Goal: Navigation & Orientation: Find specific page/section

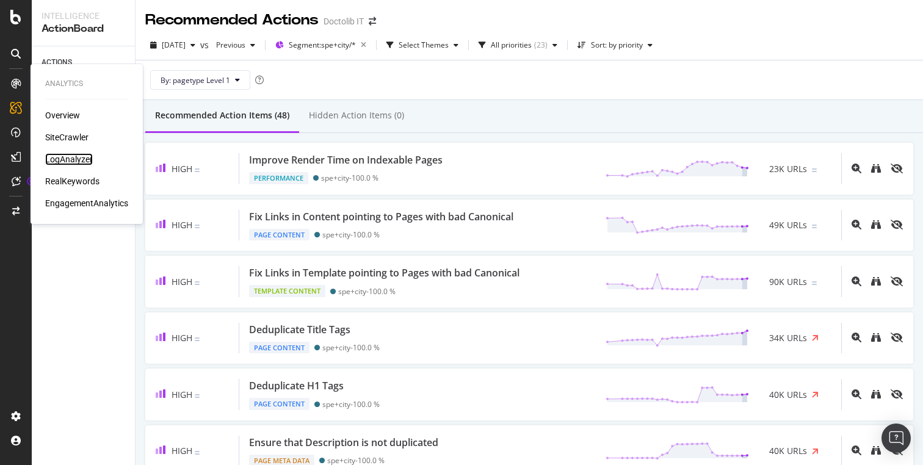
click at [84, 165] on div "LogAnalyzer" at bounding box center [69, 159] width 48 height 12
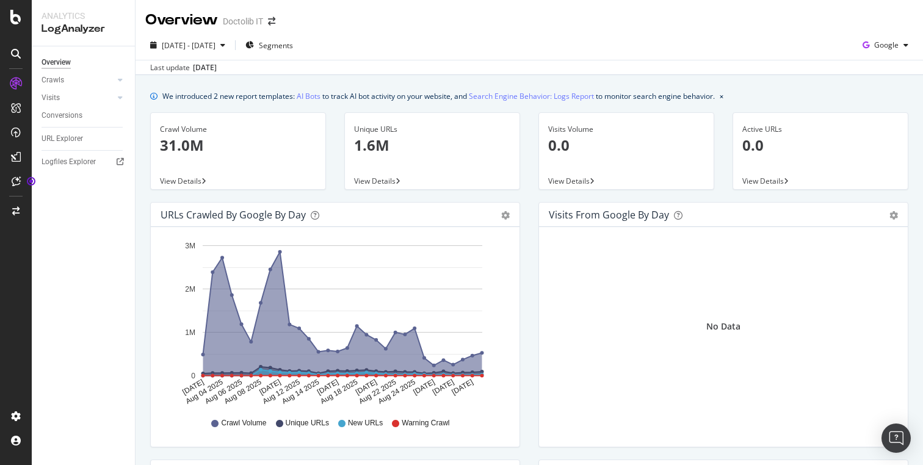
click at [70, 73] on div "Crawls" at bounding box center [88, 80] width 93 height 18
click at [59, 78] on div "Crawls" at bounding box center [53, 80] width 23 height 13
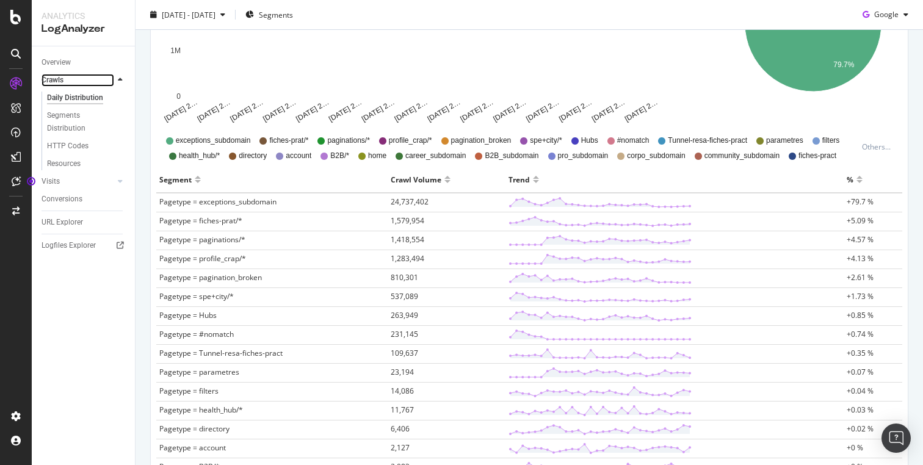
scroll to position [280, 0]
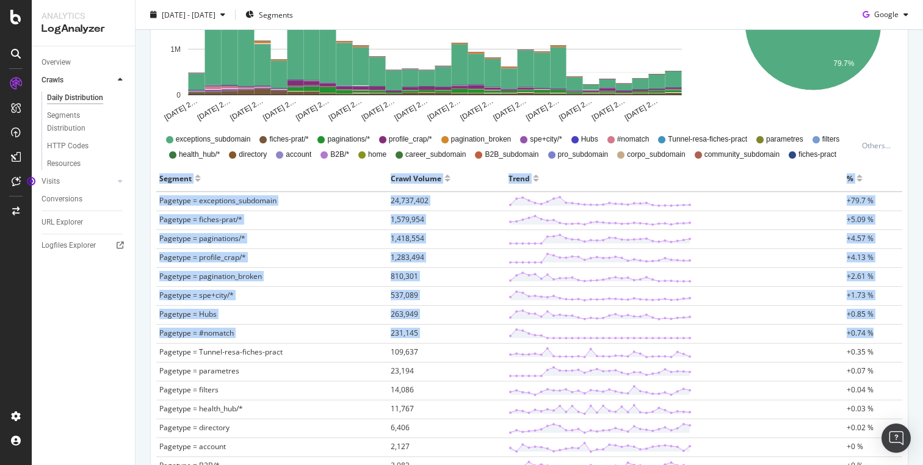
drag, startPoint x: 153, startPoint y: 335, endPoint x: 203, endPoint y: 344, distance: 50.3
click at [203, 344] on div "Segment Crawl Volume Trend % Pagetype = exceptions_subdomain 24,737,402 +79.7 %…" at bounding box center [529, 411] width 756 height 493
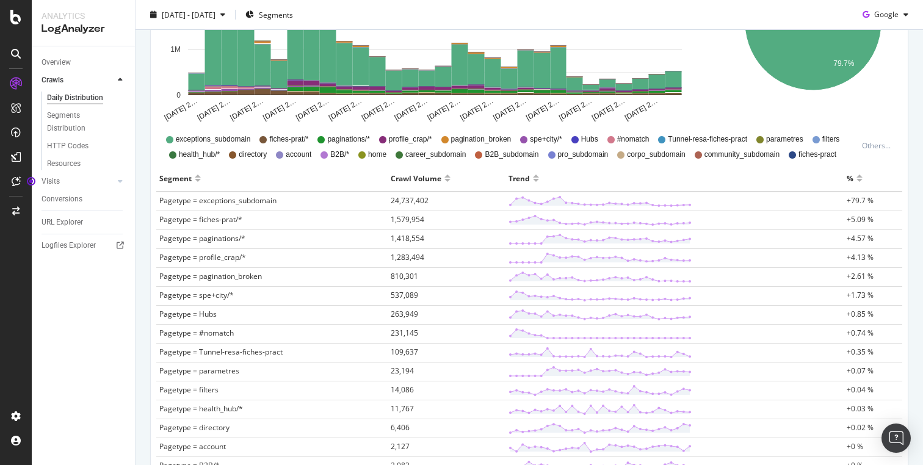
click at [228, 349] on span "Pagetype = Tunnel-resa-fiches-pract" at bounding box center [220, 352] width 123 height 10
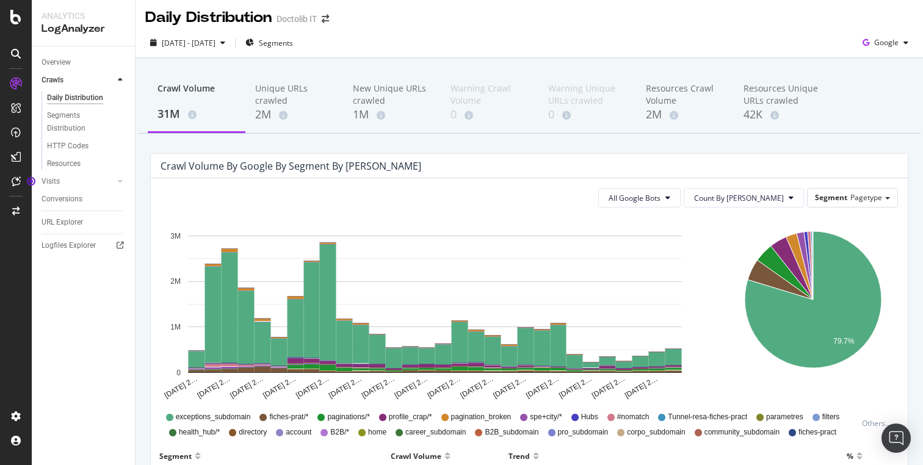
scroll to position [0, 0]
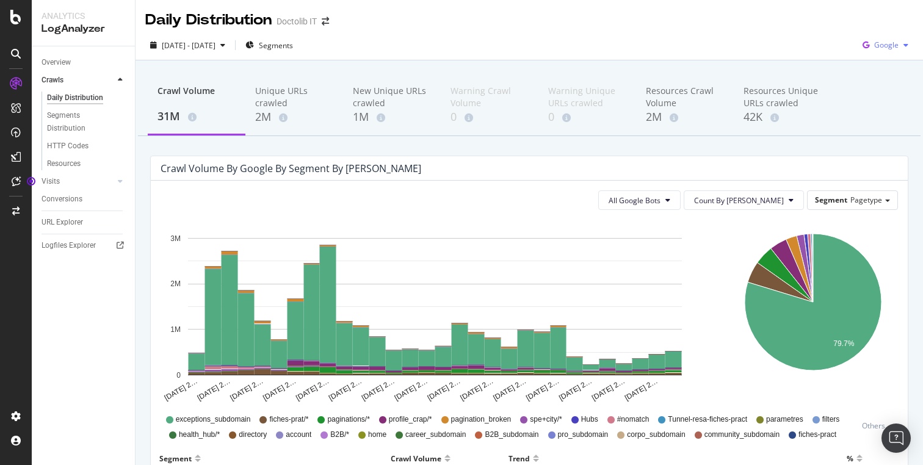
click at [890, 53] on div "Google" at bounding box center [886, 45] width 56 height 18
click at [894, 114] on span "OpenAI" at bounding box center [886, 114] width 45 height 11
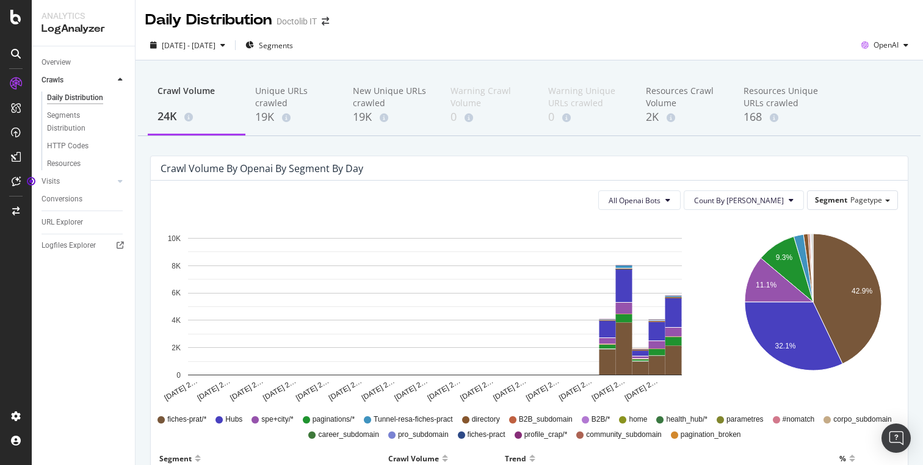
click at [892, 55] on div "[DATE] - [DATE] Segments OpenAI" at bounding box center [530, 47] width 788 height 24
click at [892, 46] on span "OpenAI" at bounding box center [886, 45] width 25 height 10
click at [332, 21] on span at bounding box center [325, 21] width 17 height 9
click at [324, 22] on icon "arrow-right-arrow-left" at bounding box center [325, 21] width 7 height 9
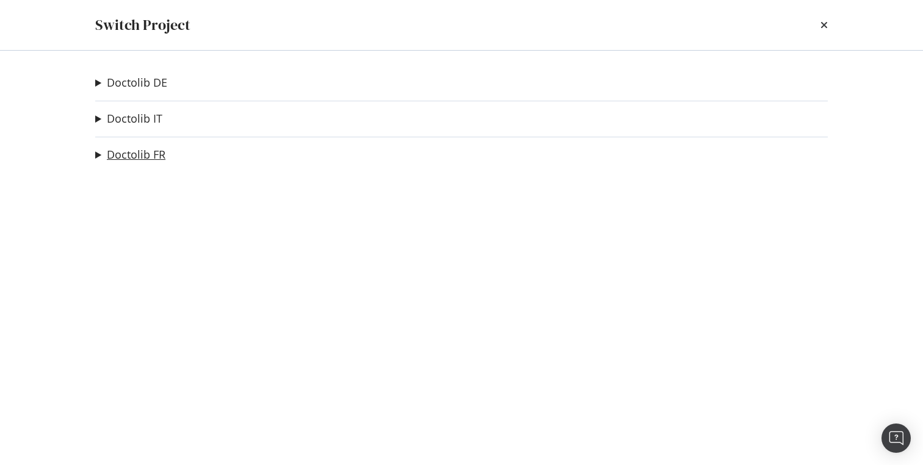
click at [143, 153] on link "Doctolib FR" at bounding box center [136, 154] width 59 height 13
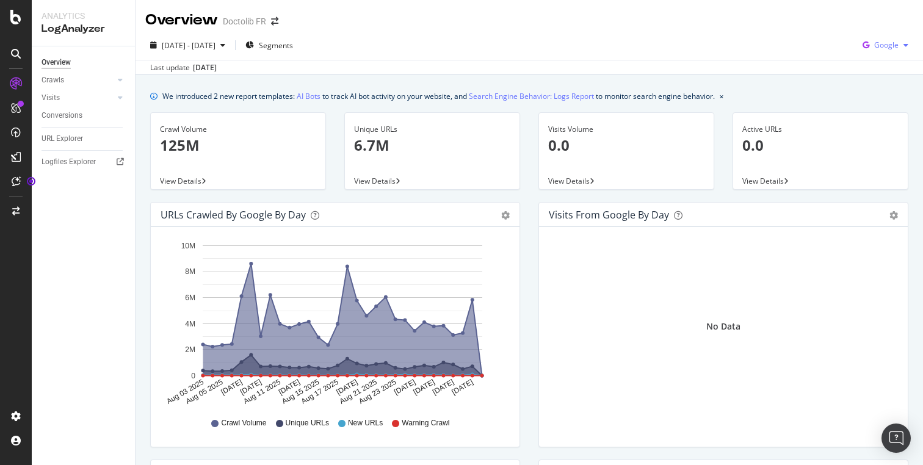
click at [887, 38] on div "Google" at bounding box center [886, 45] width 56 height 18
click at [884, 111] on span "OpenAI" at bounding box center [886, 114] width 45 height 11
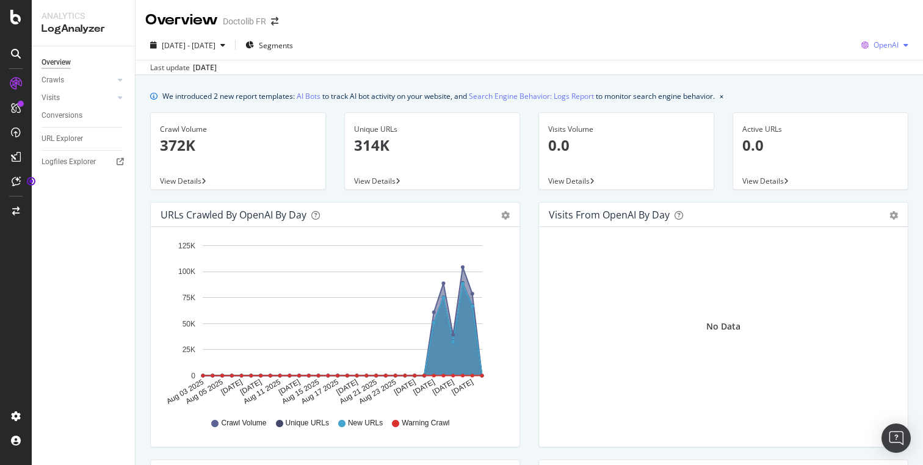
click at [907, 43] on icon "button" at bounding box center [906, 45] width 5 height 7
